Goal: Task Accomplishment & Management: Use online tool/utility

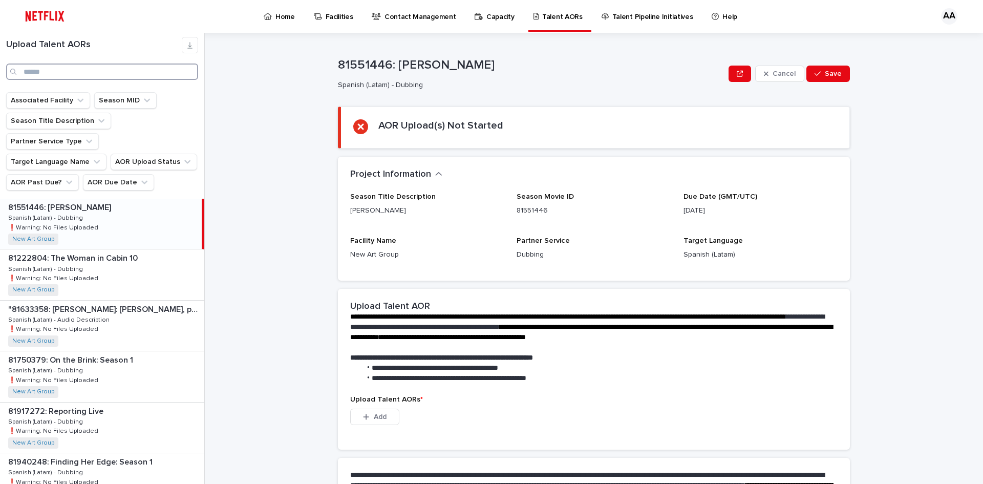
click at [63, 69] on input "Search" at bounding box center [102, 71] width 192 height 16
paste input "********"
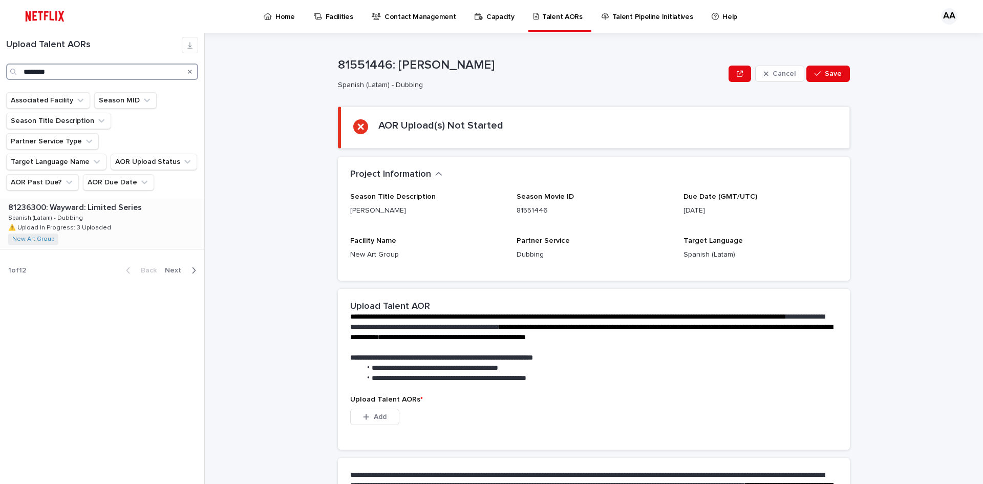
type input "********"
click at [97, 201] on div "81236300: Wayward: Limited Series 81236300: Wayward: Limited Series Spanish (La…" at bounding box center [102, 224] width 204 height 50
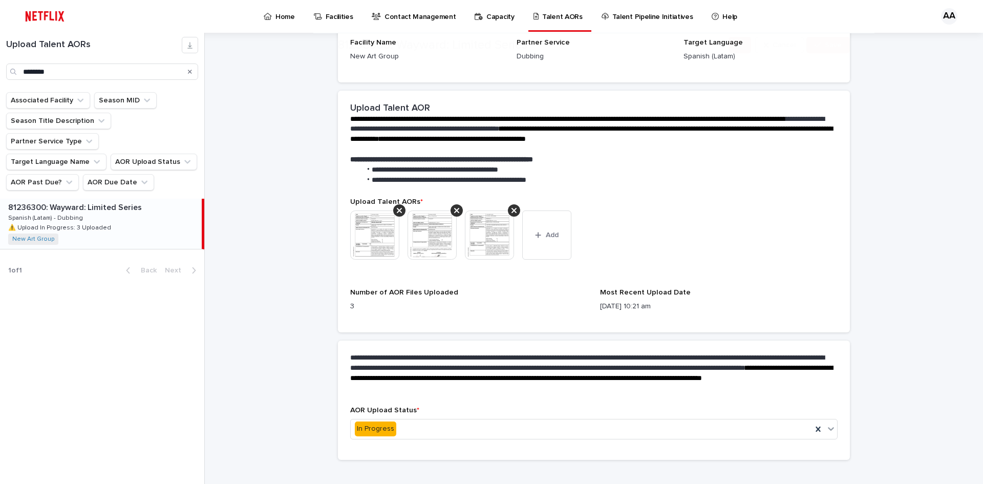
scroll to position [220, 0]
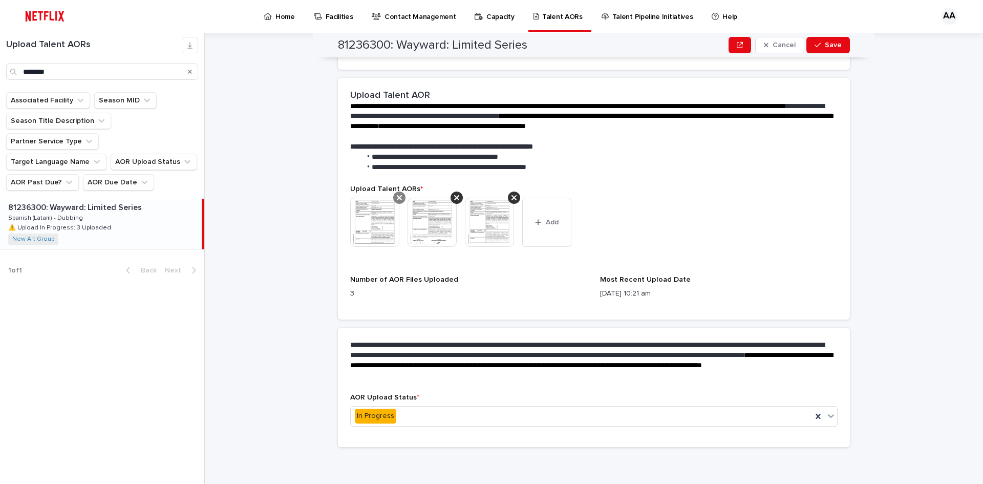
click at [397, 201] on icon at bounding box center [399, 198] width 5 height 8
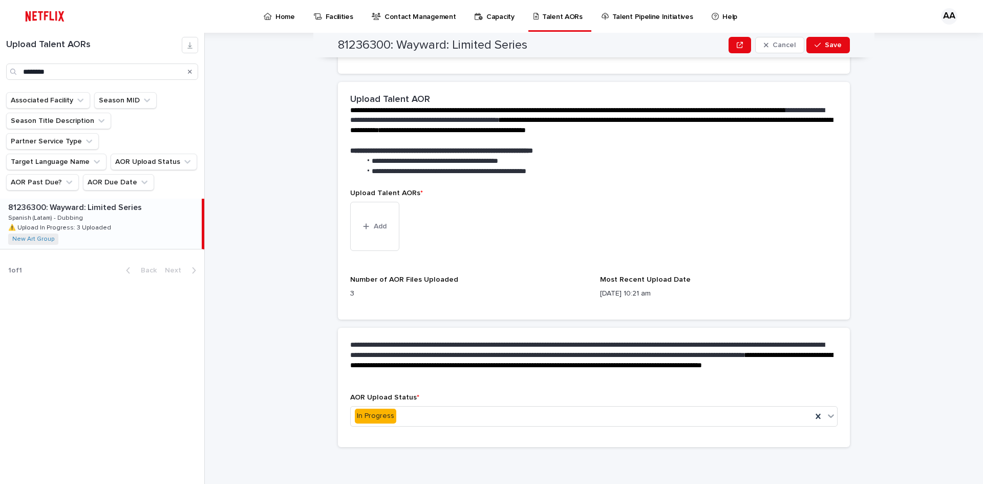
scroll to position [80, 0]
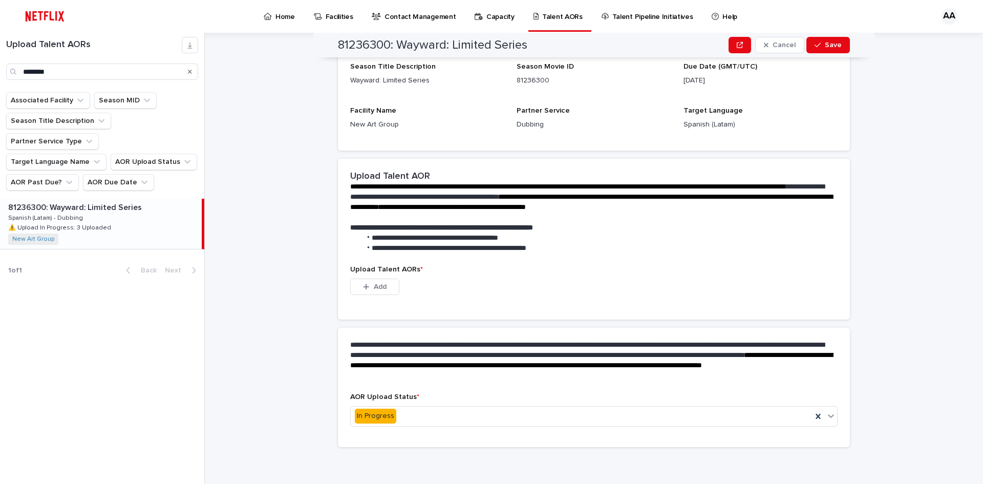
click at [393, 232] on p "**********" at bounding box center [591, 228] width 483 height 10
click at [385, 281] on button "Add" at bounding box center [374, 287] width 49 height 16
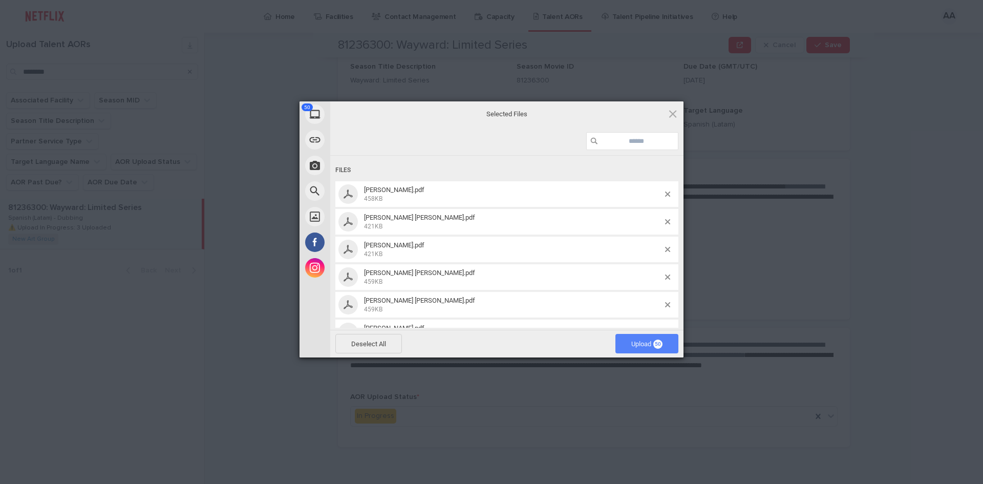
click at [667, 343] on span "Upload 50" at bounding box center [646, 343] width 63 height 19
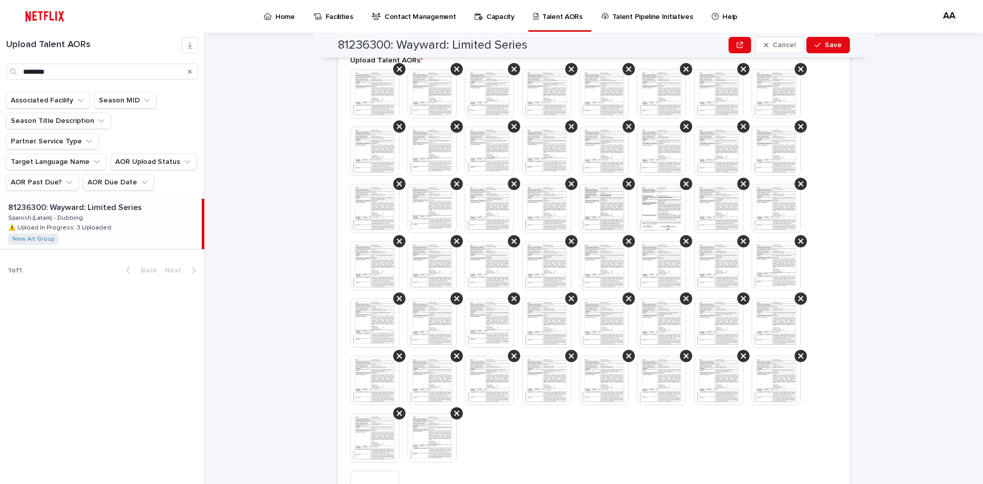
scroll to position [502, 0]
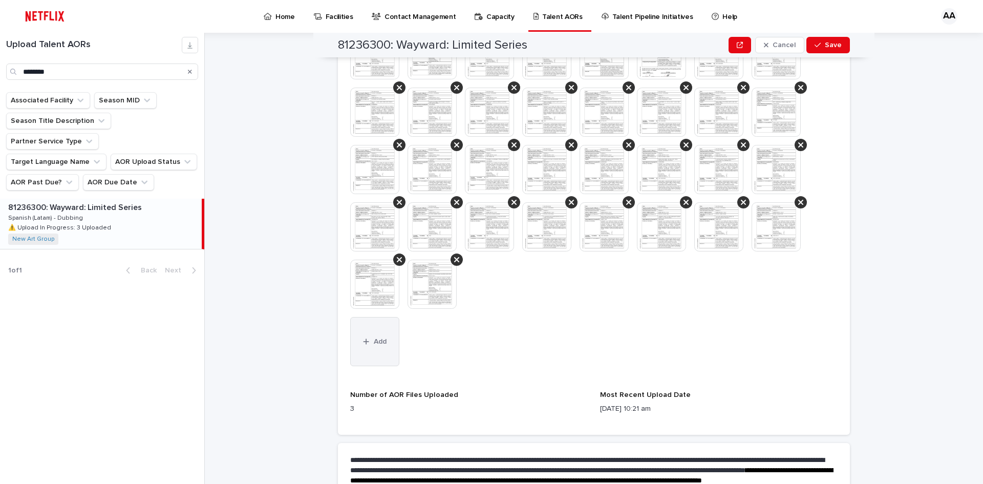
click at [363, 338] on icon "button" at bounding box center [366, 341] width 6 height 7
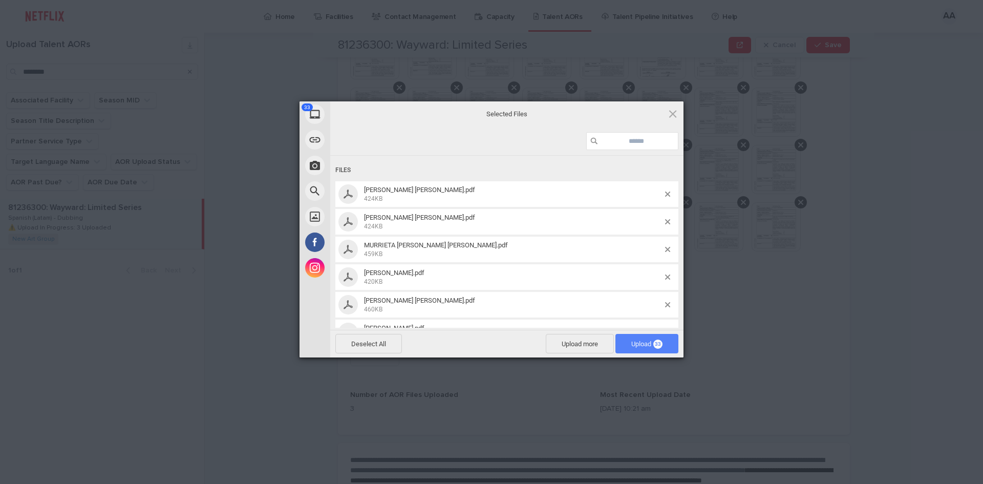
click at [624, 343] on span "Upload 33" at bounding box center [646, 343] width 63 height 19
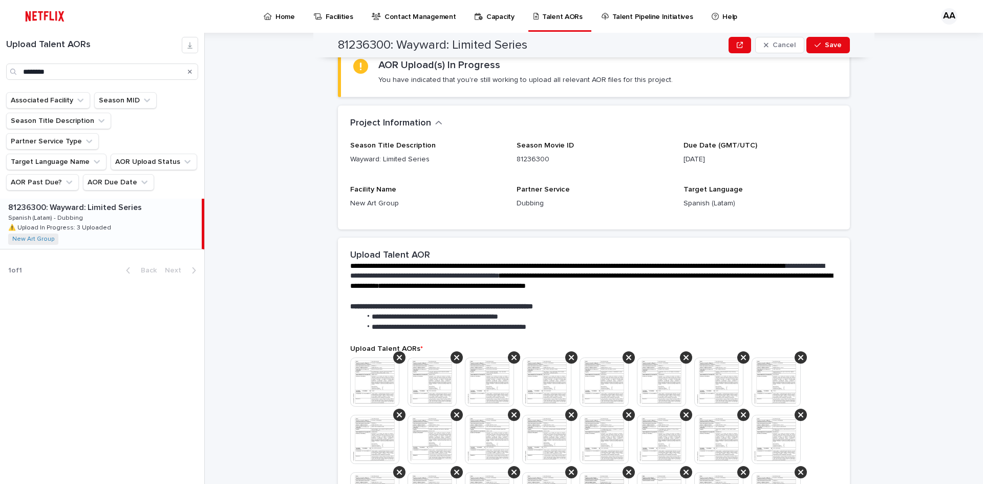
scroll to position [0, 0]
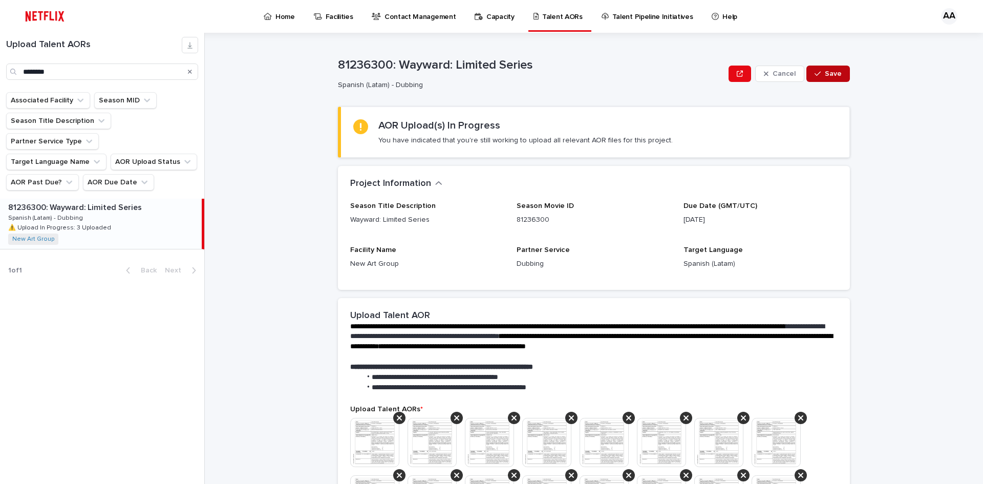
click at [831, 76] on span "Save" at bounding box center [833, 73] width 17 height 7
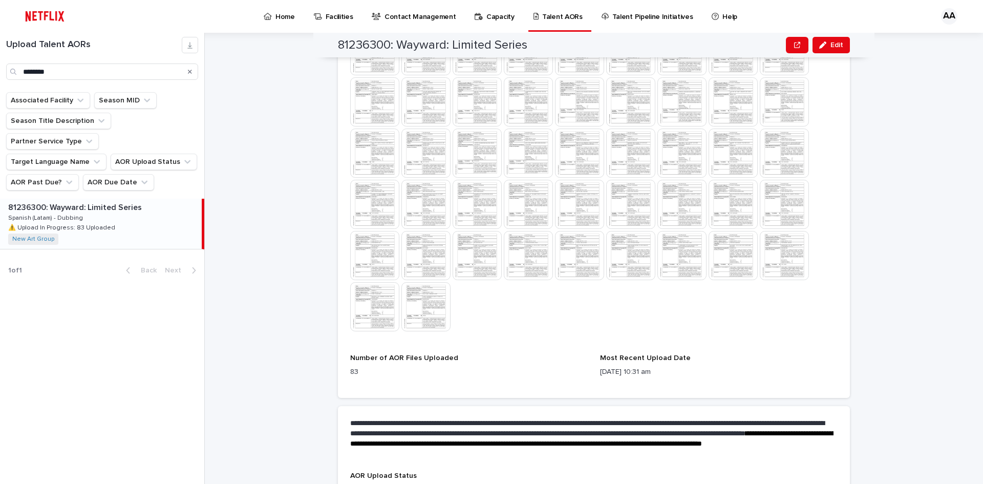
scroll to position [669, 0]
